Goal: Find specific page/section: Find specific page/section

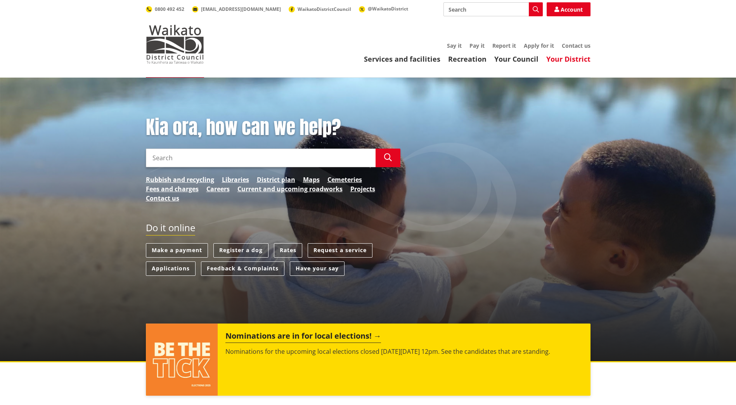
click at [574, 57] on link "Your District" at bounding box center [569, 58] width 44 height 9
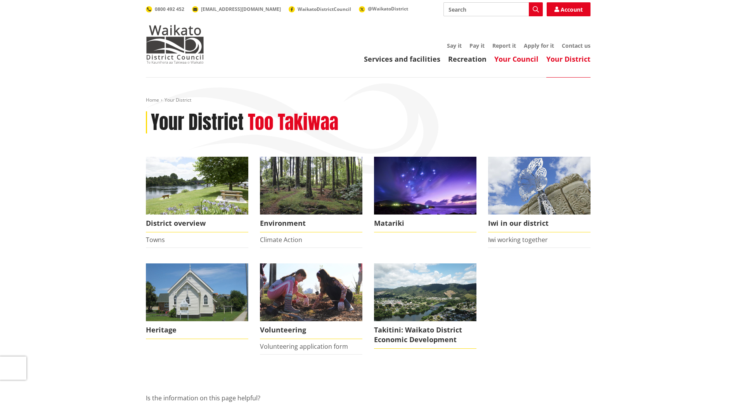
click at [528, 59] on link "Your Council" at bounding box center [517, 58] width 44 height 9
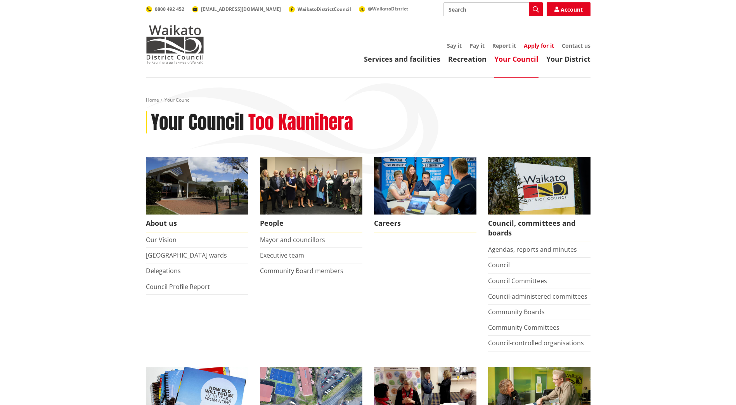
click at [541, 45] on link "Apply for it" at bounding box center [539, 45] width 30 height 7
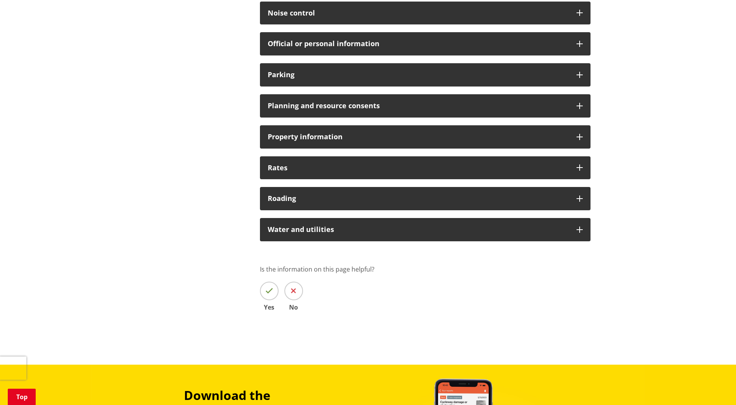
scroll to position [543, 0]
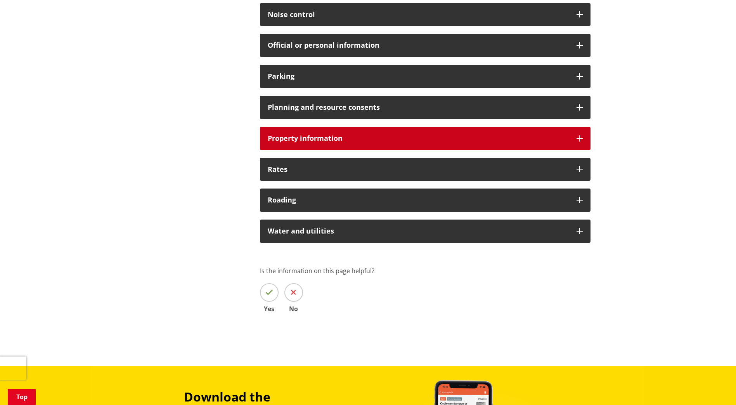
click at [328, 137] on h3 "Property information" at bounding box center [418, 139] width 301 height 8
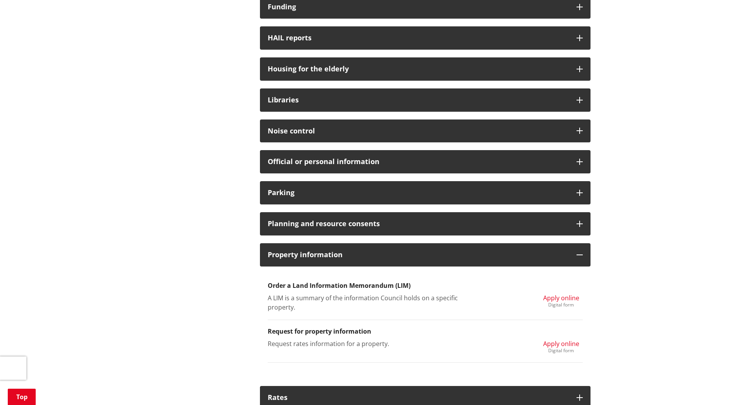
scroll to position [466, 0]
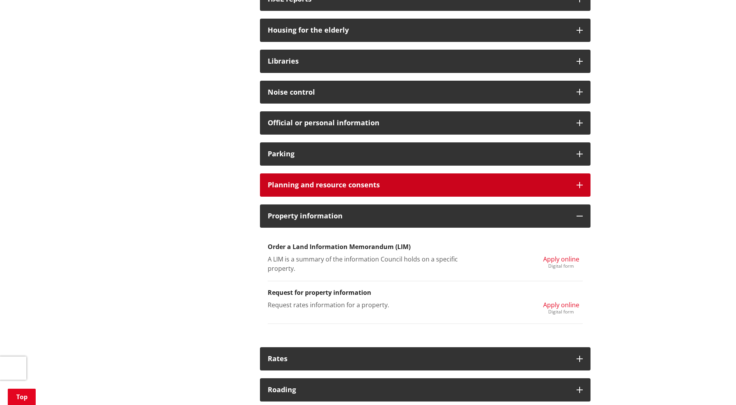
click at [300, 188] on h3 "Planning and resource consents" at bounding box center [418, 185] width 301 height 8
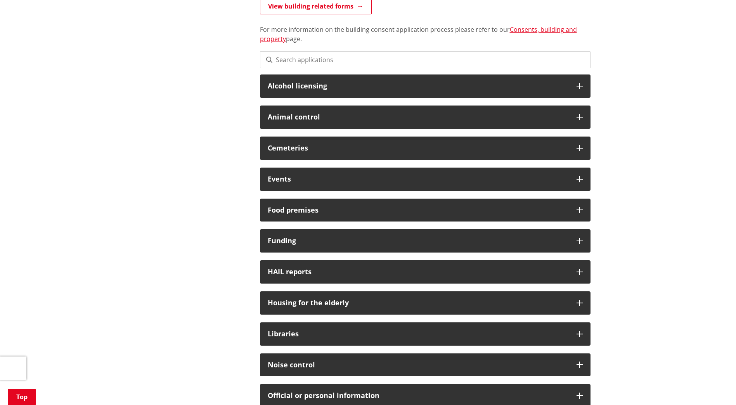
scroll to position [0, 0]
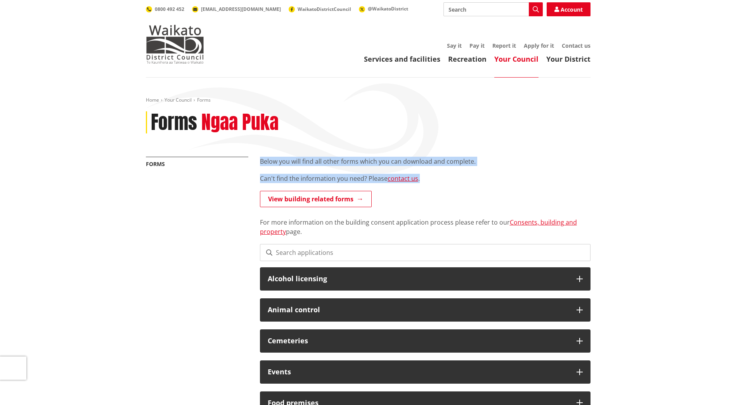
drag, startPoint x: 260, startPoint y: 160, endPoint x: 464, endPoint y: 165, distance: 203.9
click at [464, 165] on p "Below you will find all other forms which you can download and complete." at bounding box center [425, 161] width 331 height 9
click at [465, 164] on p "Below you will find all other forms which you can download and complete." at bounding box center [425, 161] width 331 height 9
drag, startPoint x: 458, startPoint y: 160, endPoint x: 274, endPoint y: 165, distance: 184.0
click at [274, 165] on p "Below you will find all other forms which you can download and complete." at bounding box center [425, 161] width 331 height 9
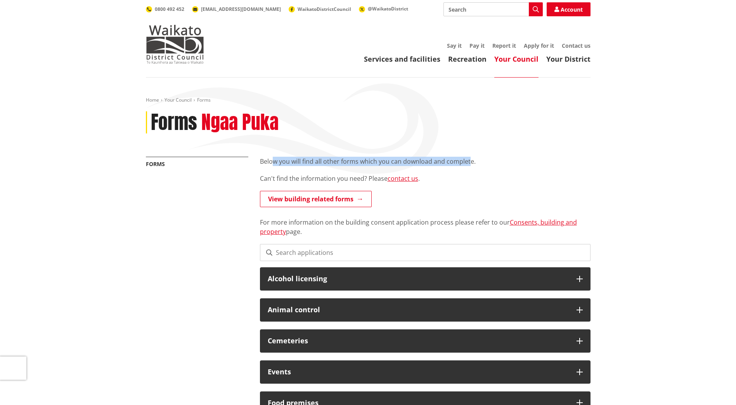
click at [273, 164] on p "Below you will find all other forms which you can download and complete." at bounding box center [425, 161] width 331 height 9
drag, startPoint x: 260, startPoint y: 161, endPoint x: 467, endPoint y: 161, distance: 206.1
click at [467, 161] on p "Below you will find all other forms which you can download and complete." at bounding box center [425, 161] width 331 height 9
click at [467, 160] on p "Below you will find all other forms which you can download and complete." at bounding box center [425, 161] width 331 height 9
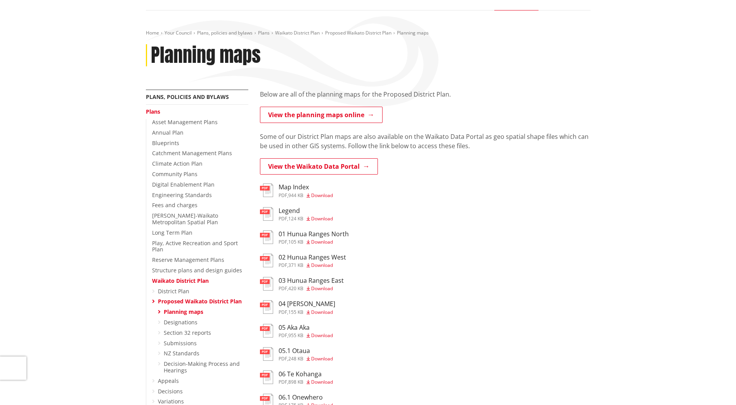
scroll to position [78, 0]
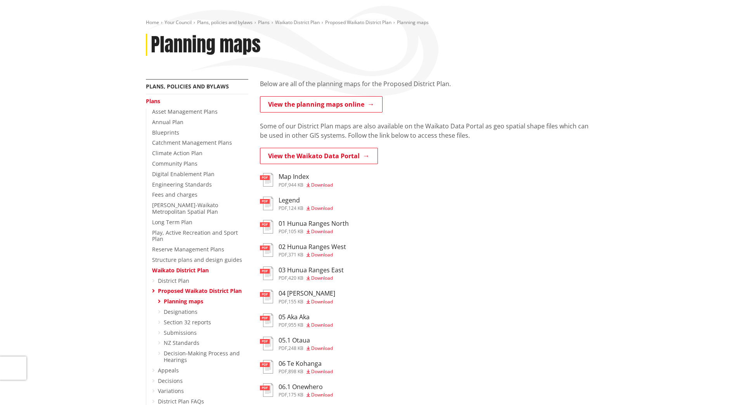
click at [295, 174] on h3 "Map Index" at bounding box center [306, 176] width 54 height 7
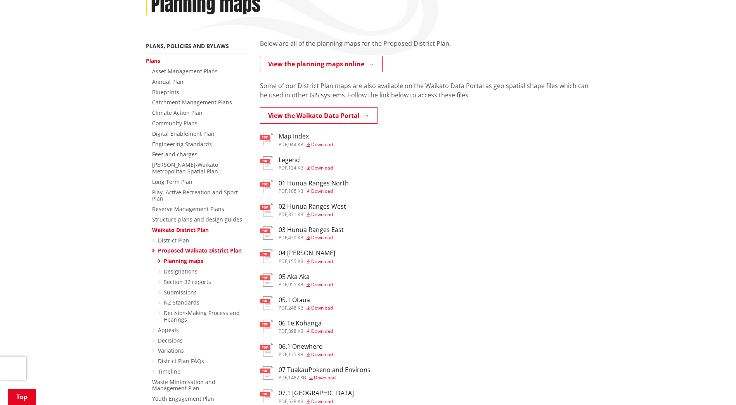
scroll to position [116, 0]
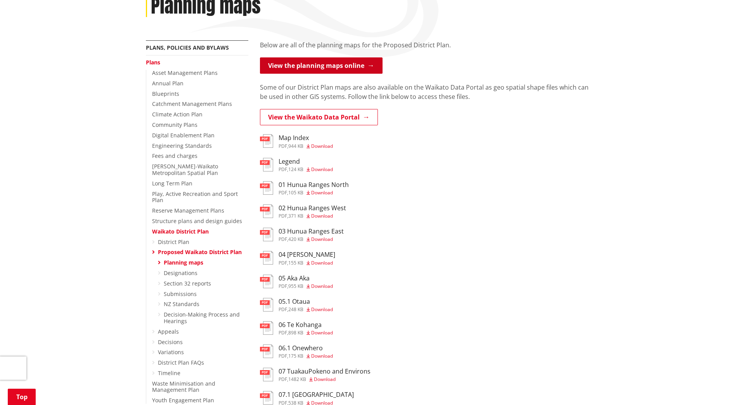
click at [330, 67] on link "View the planning maps online" at bounding box center [321, 65] width 123 height 16
